Goal: Navigation & Orientation: Find specific page/section

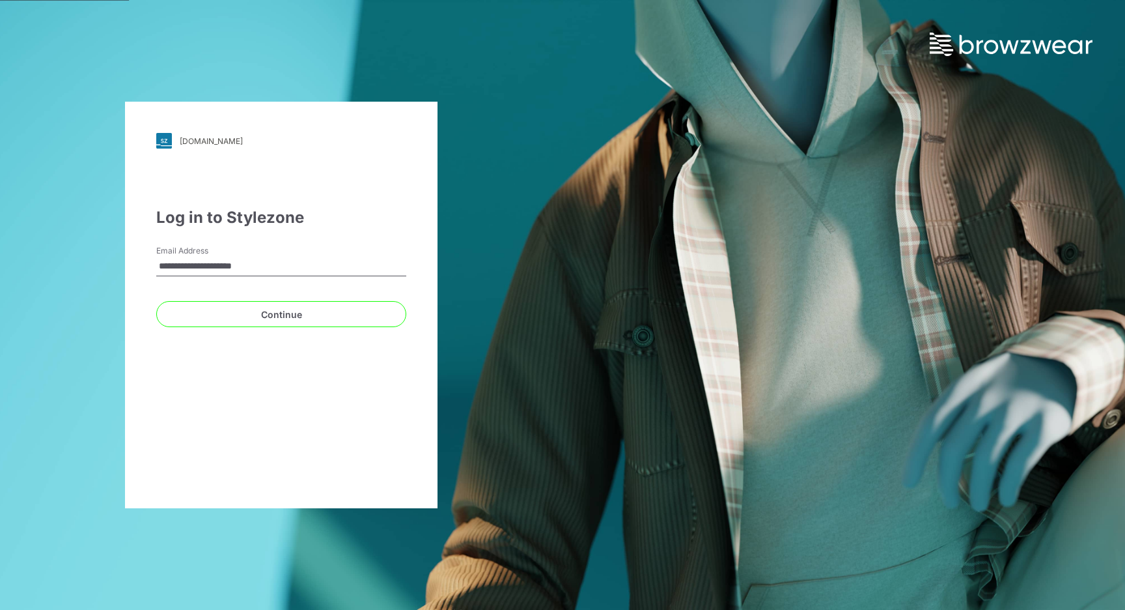
click at [258, 330] on div "**********" at bounding box center [281, 305] width 313 height 406
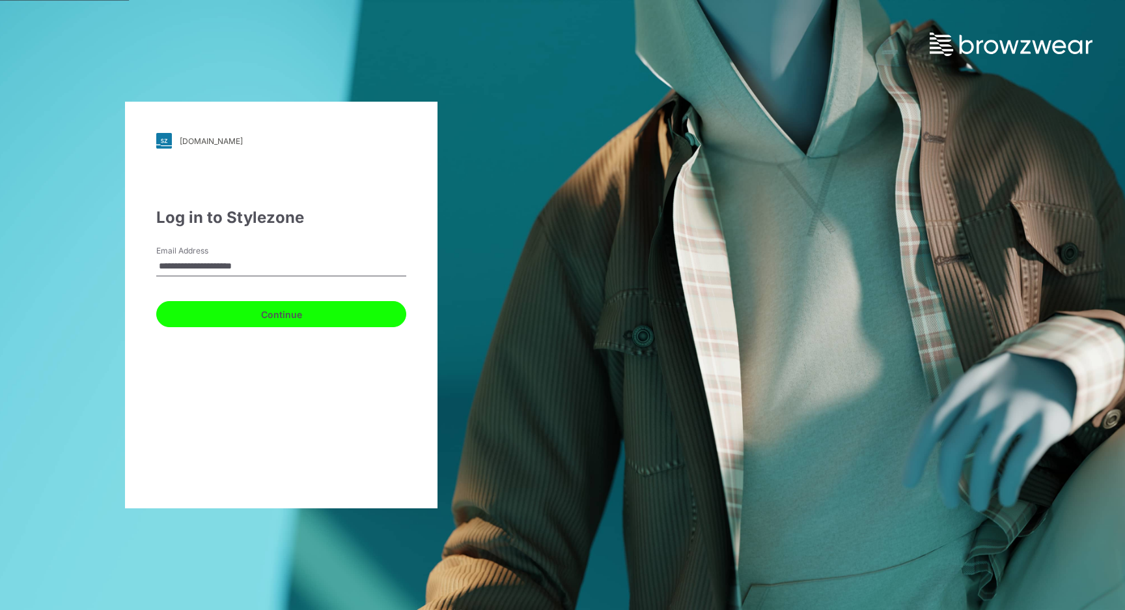
click at [300, 317] on button "Continue" at bounding box center [281, 314] width 250 height 26
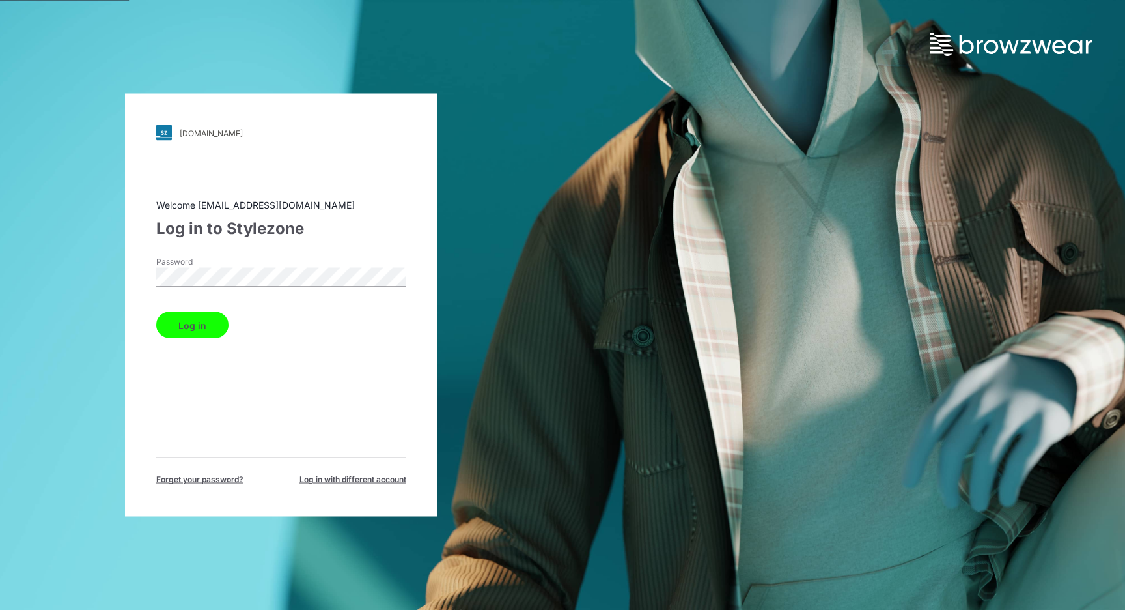
click at [212, 324] on button "Log in" at bounding box center [192, 325] width 72 height 26
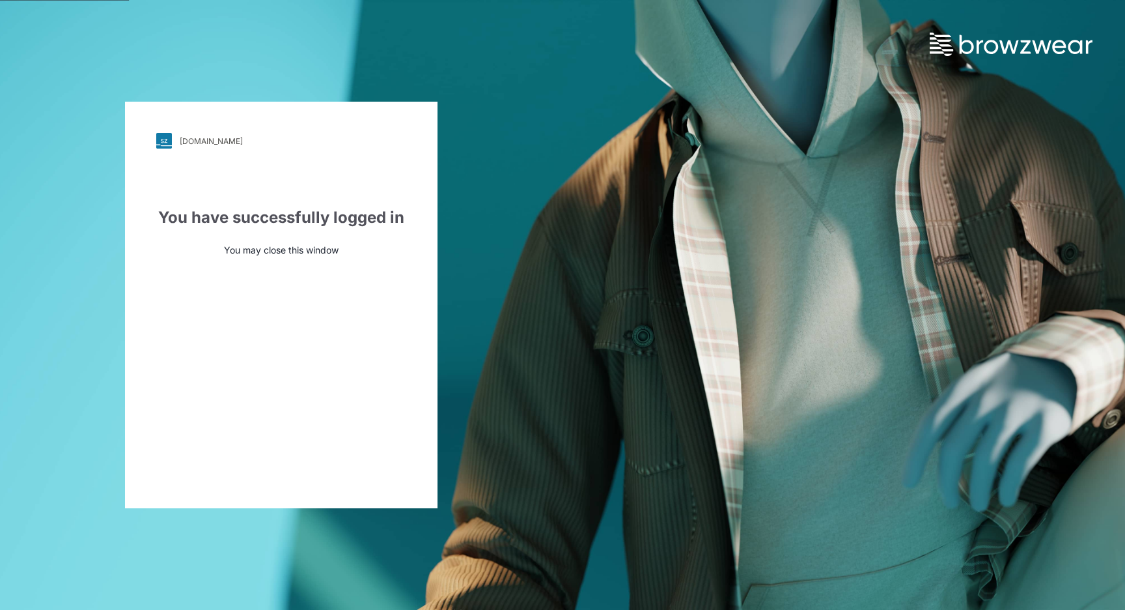
click at [622, 104] on div "walmart.stylezone.com Loading... You have successfully logged in You may close …" at bounding box center [562, 305] width 1125 height 610
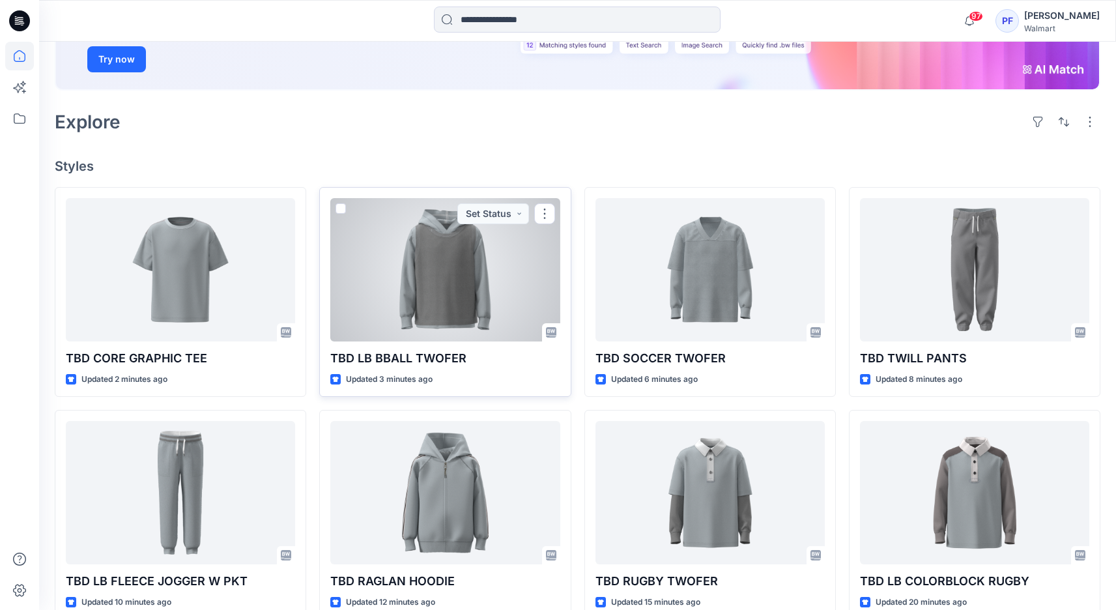
scroll to position [244, 0]
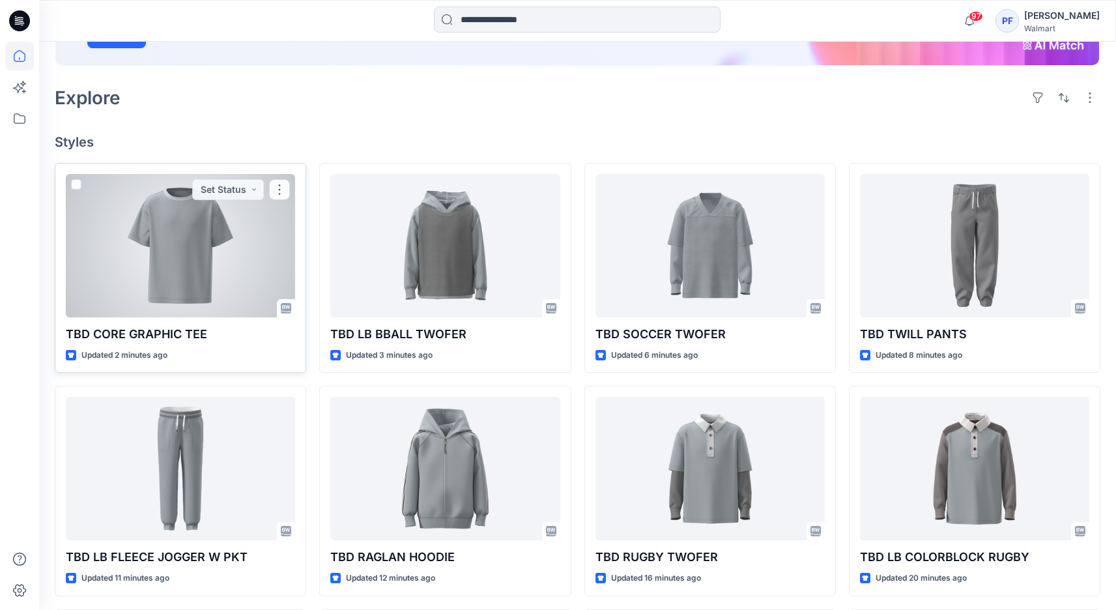
click at [218, 296] on div at bounding box center [180, 245] width 229 height 143
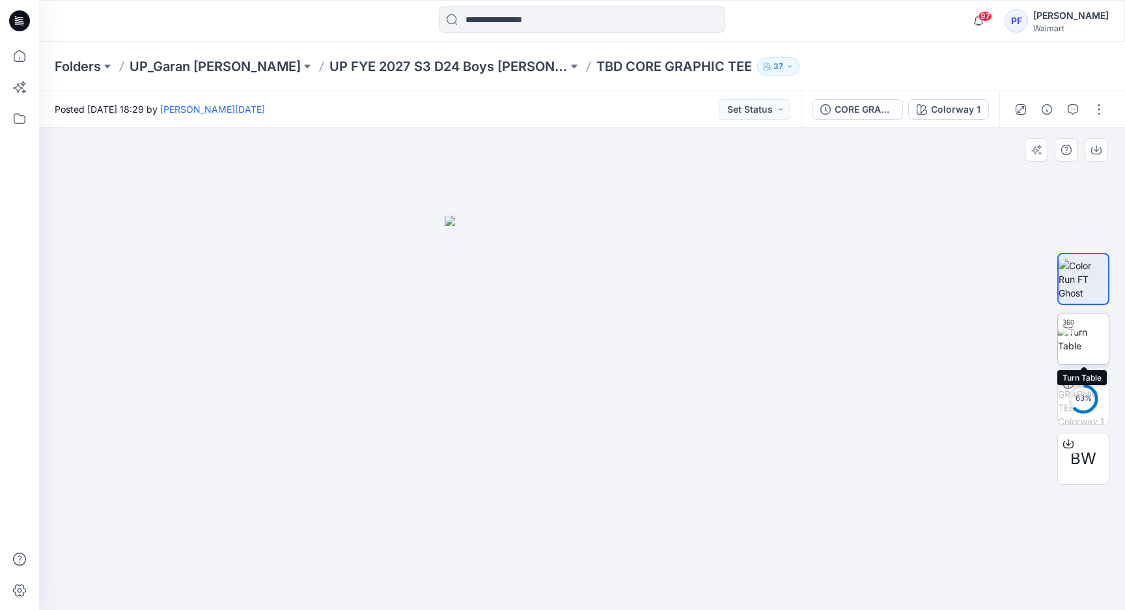
click at [1071, 346] on img at bounding box center [1083, 338] width 51 height 27
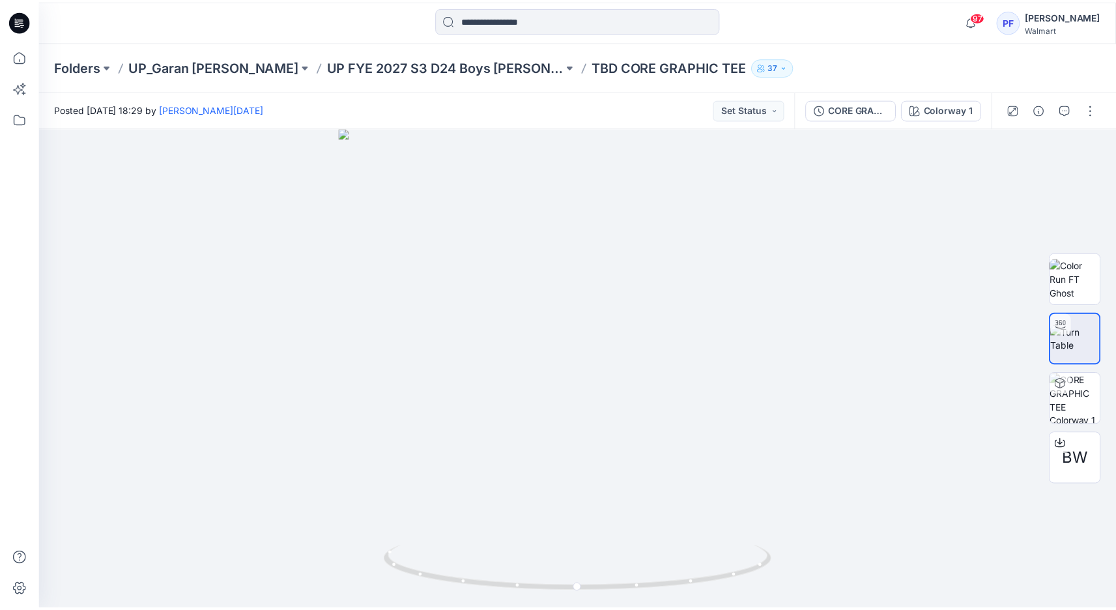
scroll to position [244, 0]
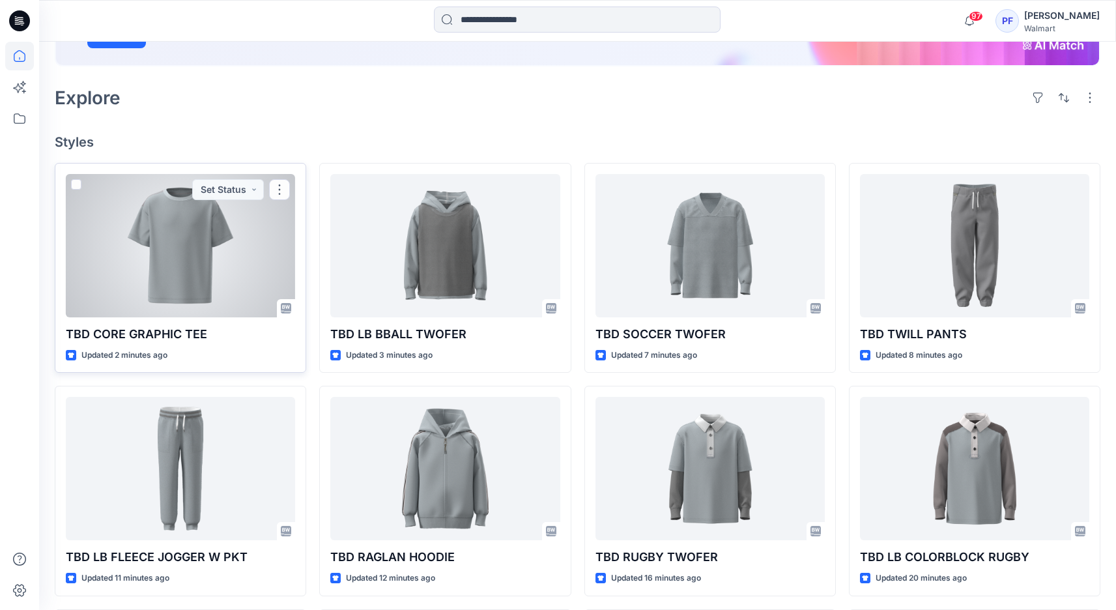
click at [190, 225] on div at bounding box center [180, 245] width 229 height 143
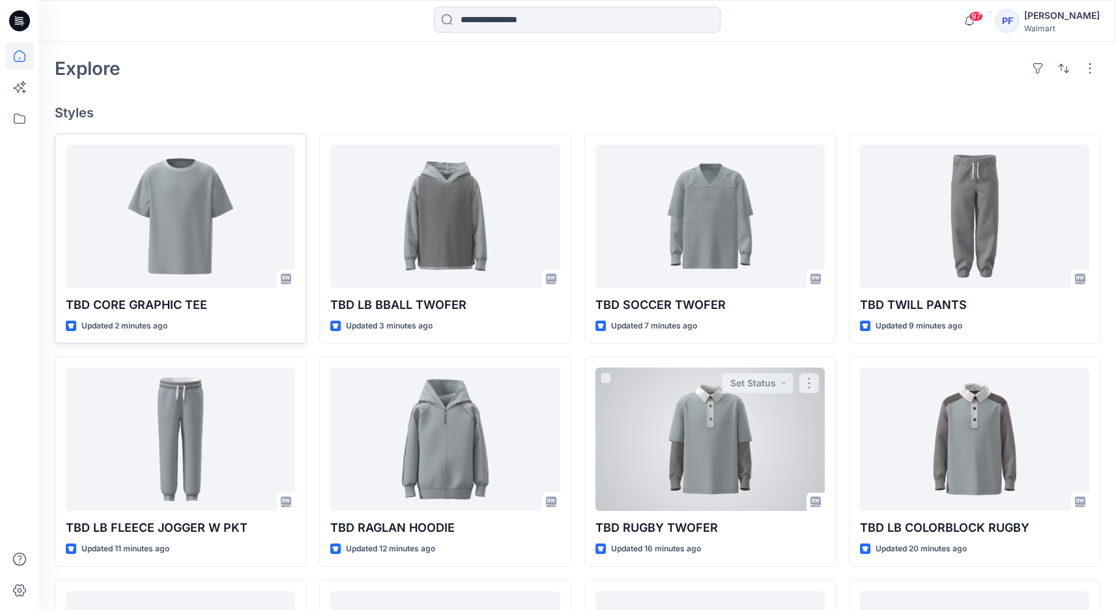
scroll to position [237, 0]
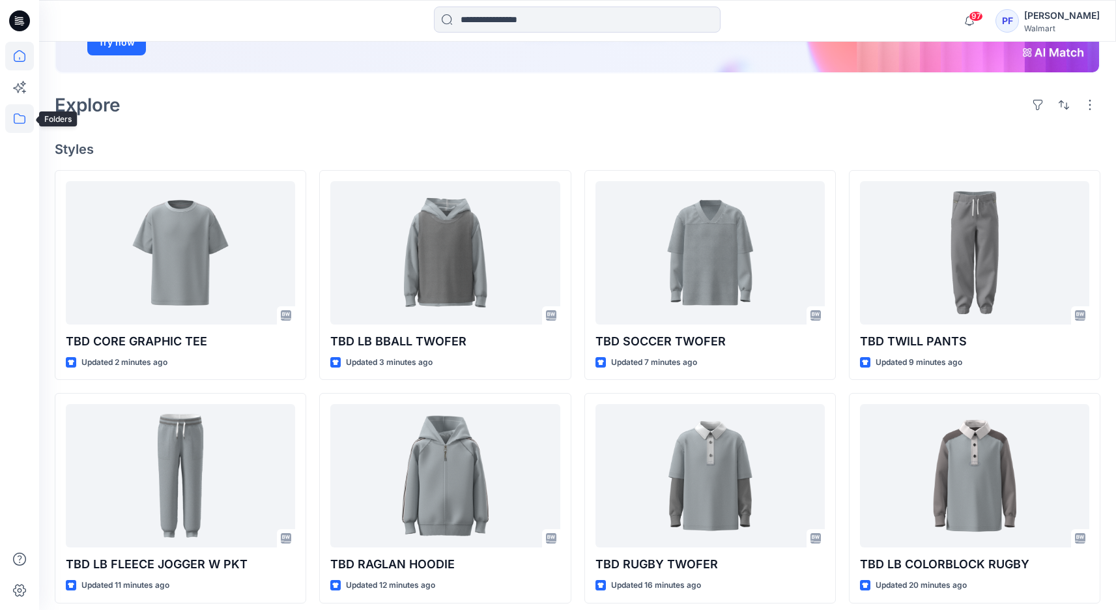
click at [18, 122] on icon at bounding box center [19, 118] width 29 height 29
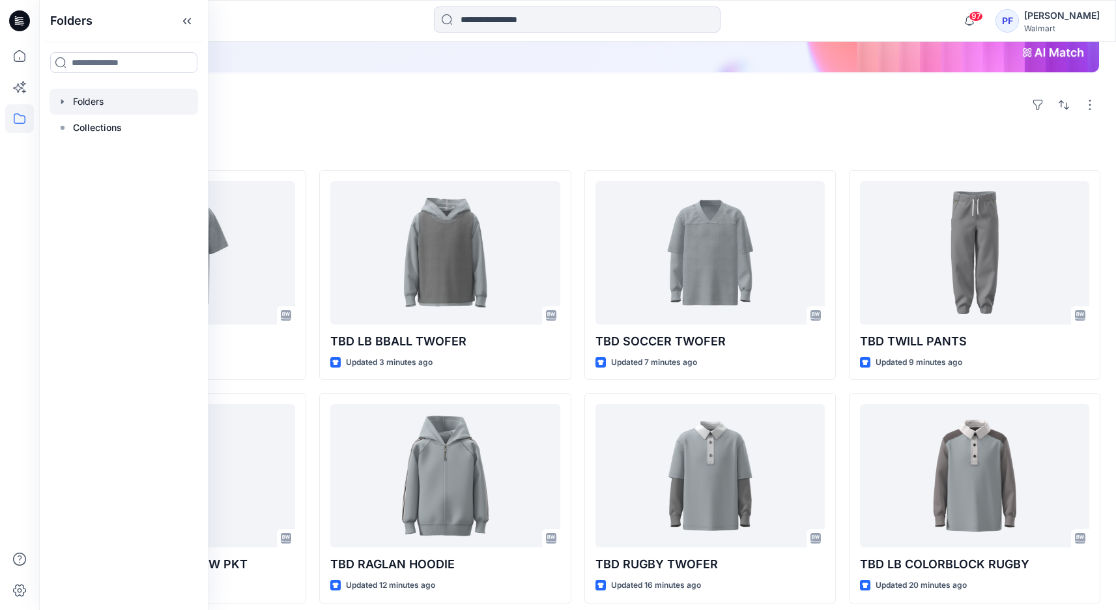
click at [138, 110] on div at bounding box center [123, 102] width 148 height 26
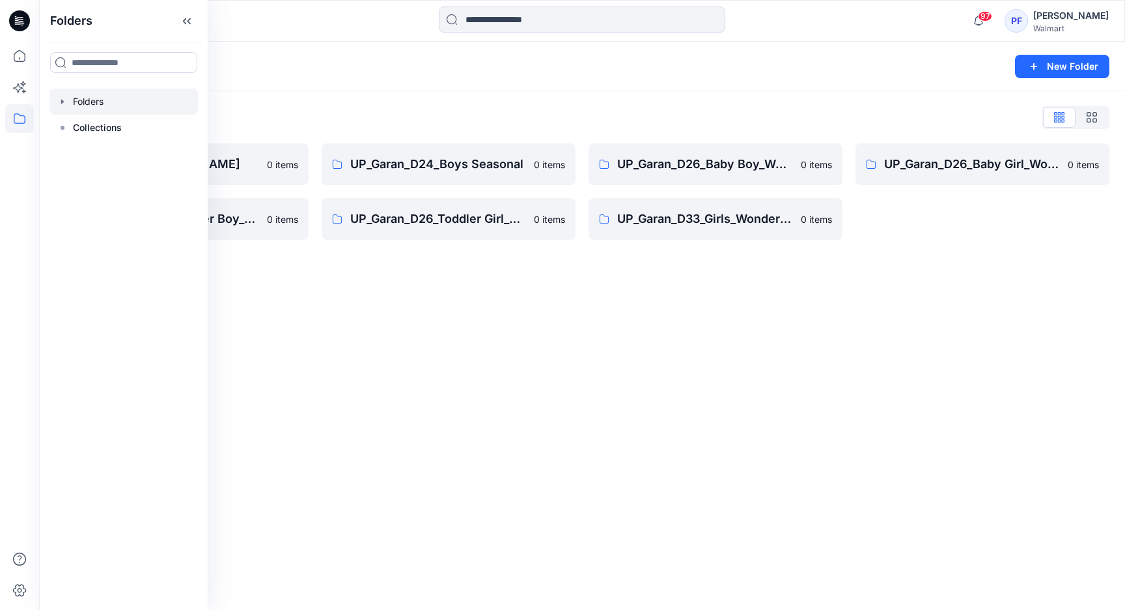
click at [839, 438] on div "Folders New Folder Folders List UP_Garan Littles 0 items UP_Garan_D26_Toddler B…" at bounding box center [582, 326] width 1086 height 568
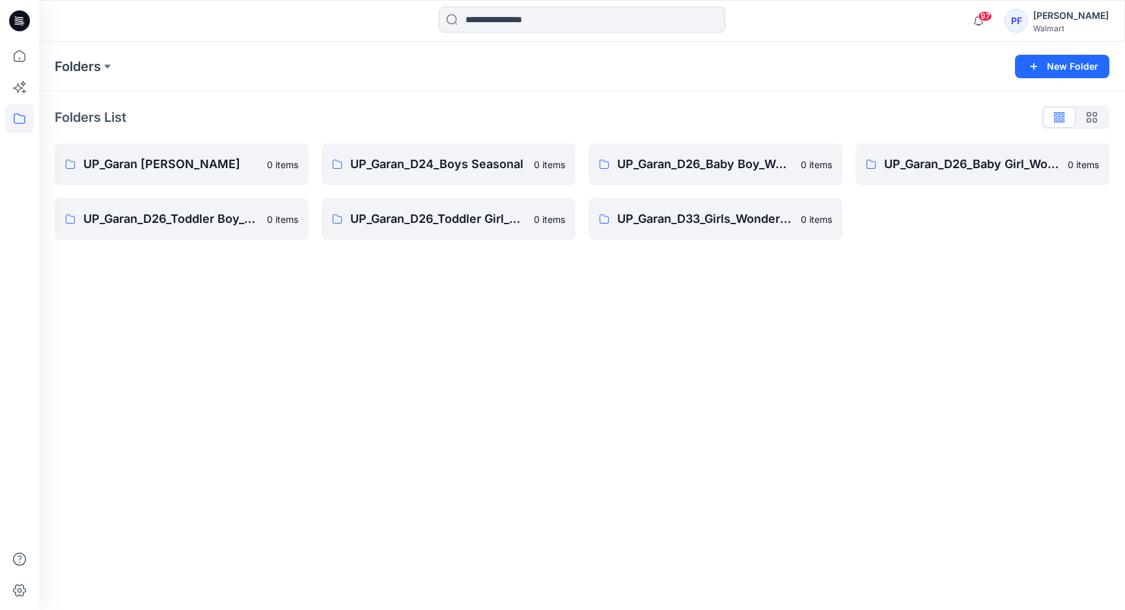
click at [778, 442] on div "Folders New Folder Folders List UP_Garan Littles 0 items UP_Garan_D26_Toddler B…" at bounding box center [582, 326] width 1086 height 568
click at [118, 238] on link "UP_Garan_D26_Toddler Boy_Wonder_Nation 0 items" at bounding box center [182, 219] width 254 height 42
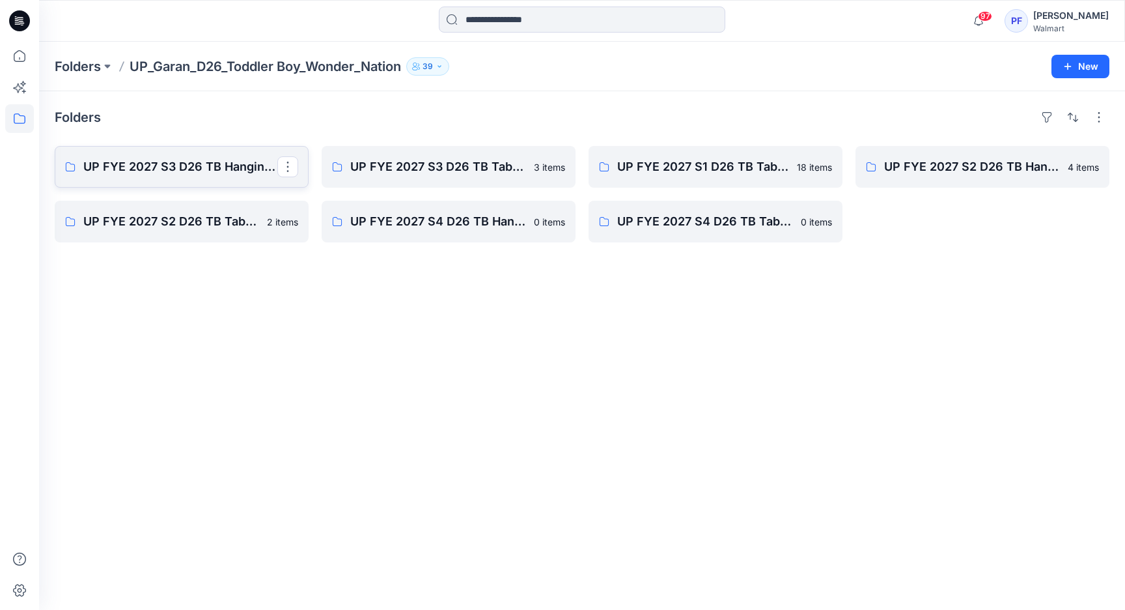
click at [190, 166] on p "UP FYE 2027 S3 D26 TB Hanging Garan" at bounding box center [180, 167] width 194 height 18
click at [473, 188] on div "UP FYE 2027 S3 D26 TB Table Garan 3 items UP FYE 2027 S4 D26 TB Hanging Garan 0…" at bounding box center [449, 194] width 254 height 96
click at [468, 174] on p "UP FYE 2027 S3 D26 TB Table Garan" at bounding box center [447, 167] width 194 height 18
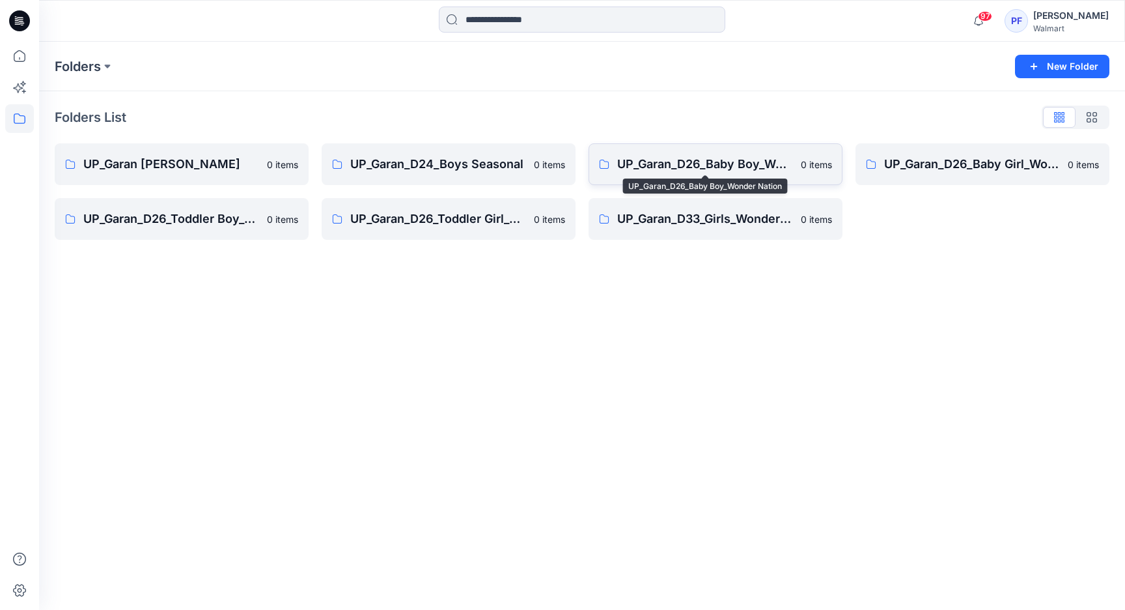
click at [703, 172] on p "UP_Garan_D26_Baby Boy_Wonder Nation" at bounding box center [705, 164] width 176 height 18
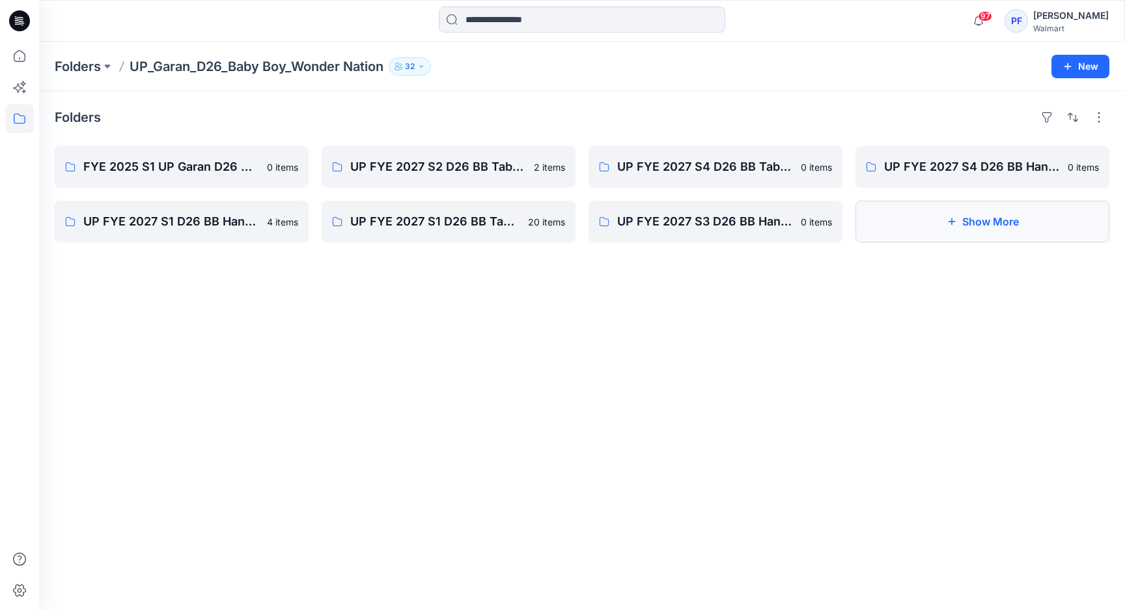
click at [978, 236] on button "Show More" at bounding box center [983, 222] width 254 height 42
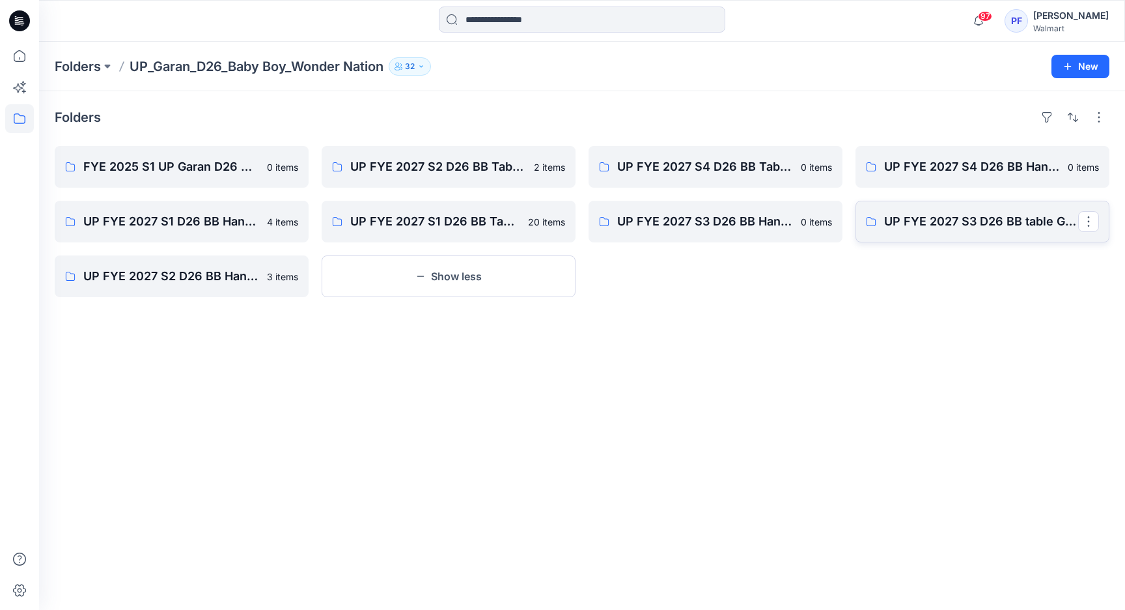
click at [1049, 235] on link "UP FYE 2027 S3 D26 BB table Garan" at bounding box center [983, 222] width 254 height 42
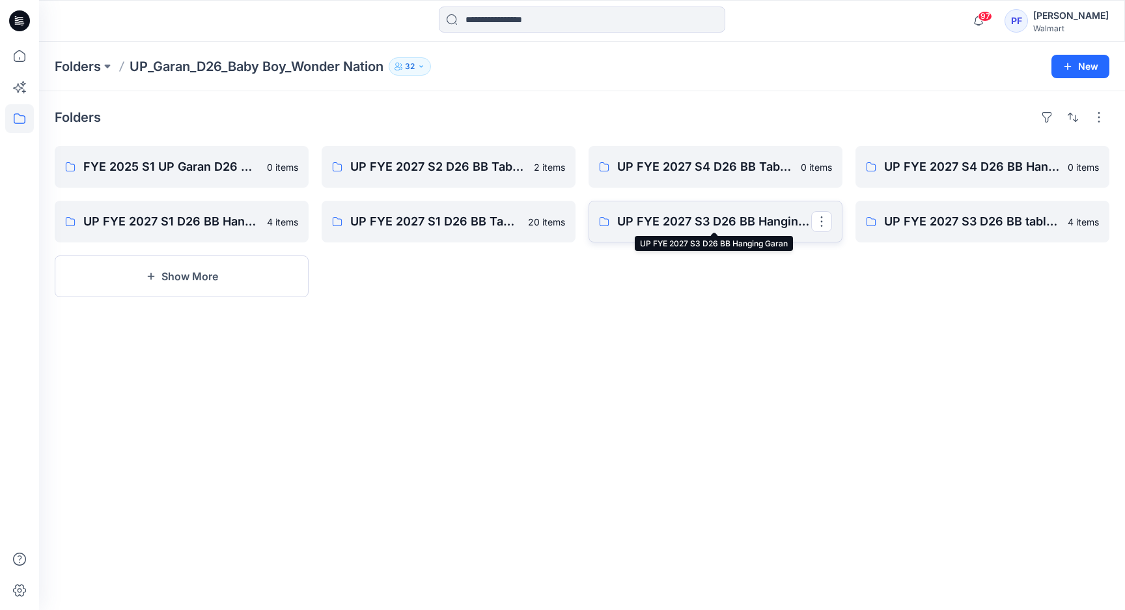
click at [742, 229] on p "UP FYE 2027 S3 D26 BB Hanging Garan" at bounding box center [714, 221] width 194 height 18
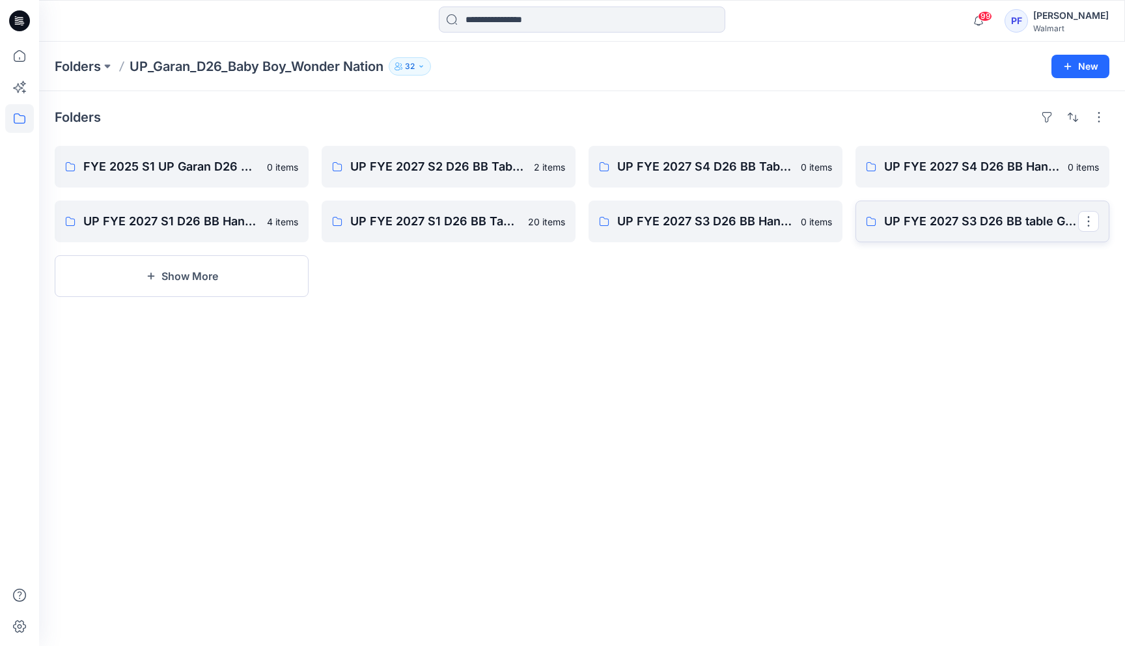
click at [949, 219] on p "UP FYE 2027 S3 D26 BB table Garan" at bounding box center [981, 221] width 194 height 18
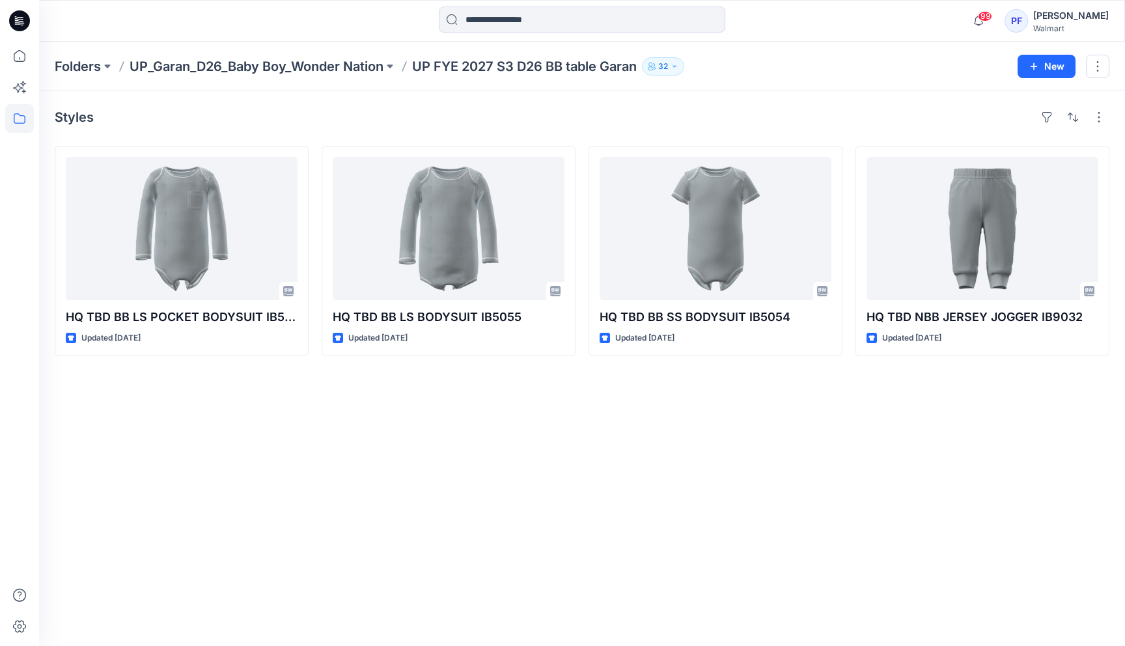
click at [505, 457] on div "Styles HQ TBD BB LS POCKET BODYSUIT IB5059 Updated 12 days ago HQ TBD BB LS BOD…" at bounding box center [582, 368] width 1086 height 555
